Goal: Information Seeking & Learning: Understand process/instructions

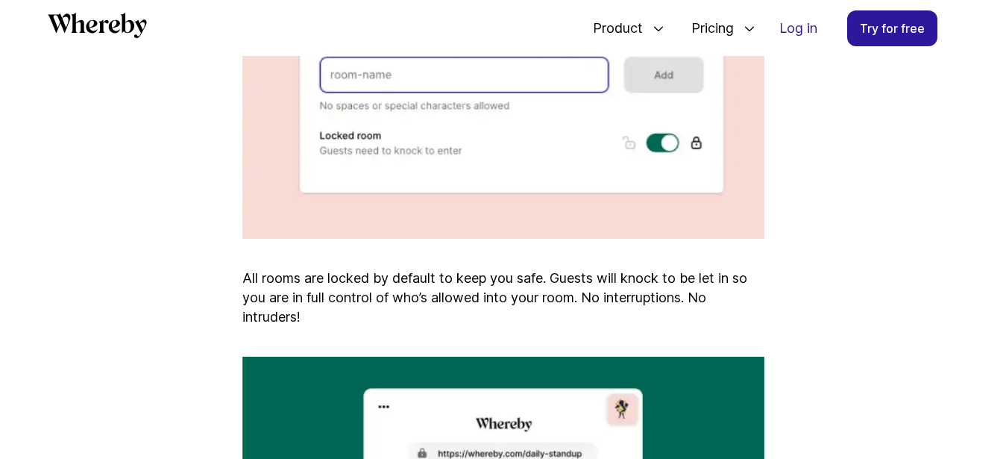
scroll to position [2036, 0]
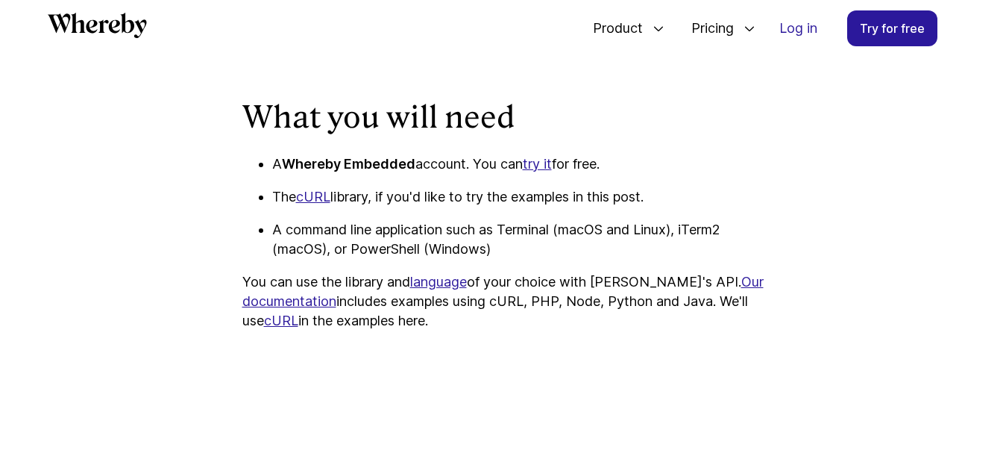
scroll to position [1084, 0]
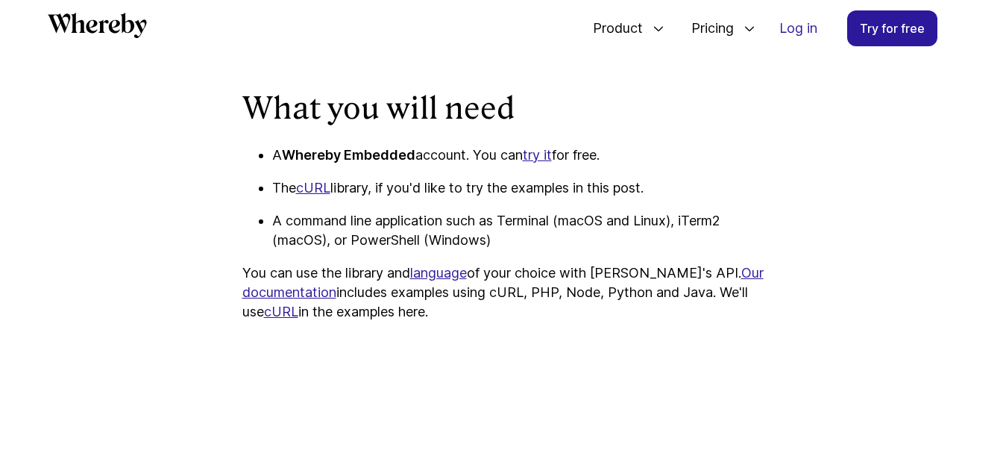
click at [550, 157] on link "try it" at bounding box center [537, 155] width 29 height 16
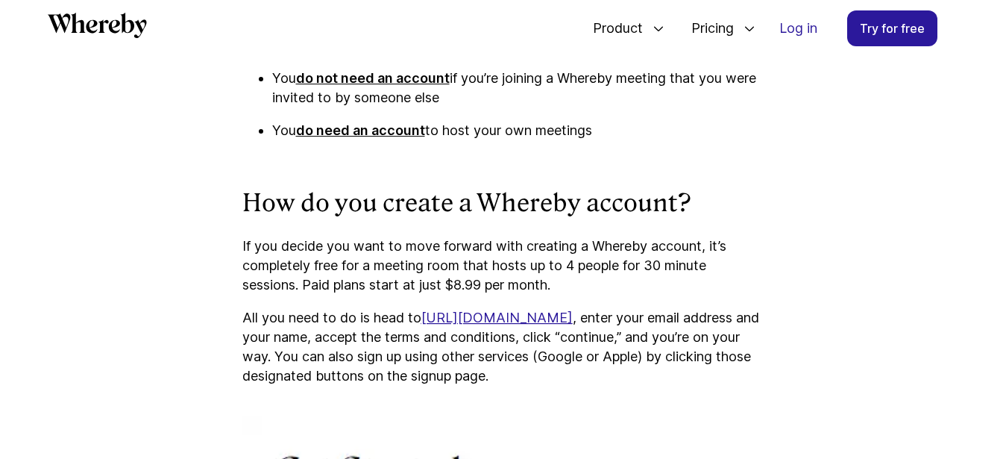
scroll to position [1341, 0]
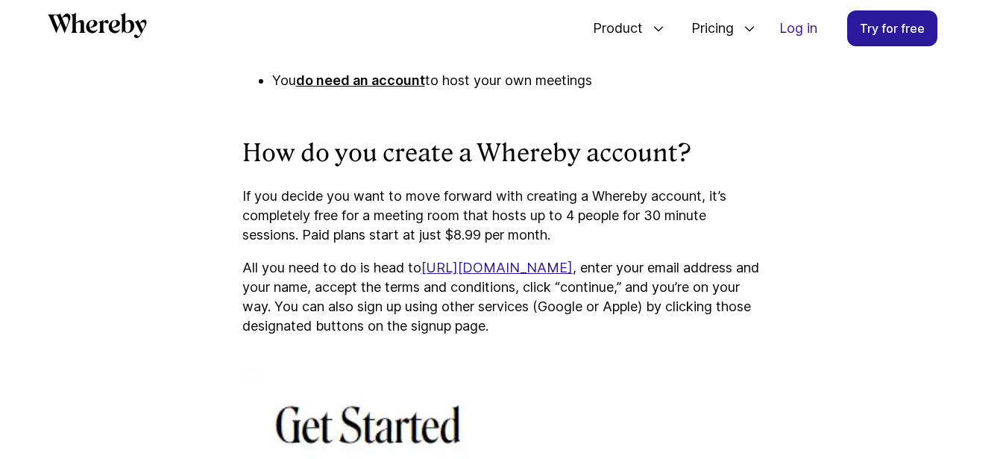
click at [515, 267] on u "[URL][DOMAIN_NAME]" at bounding box center [496, 267] width 151 height 16
